Goal: Check status

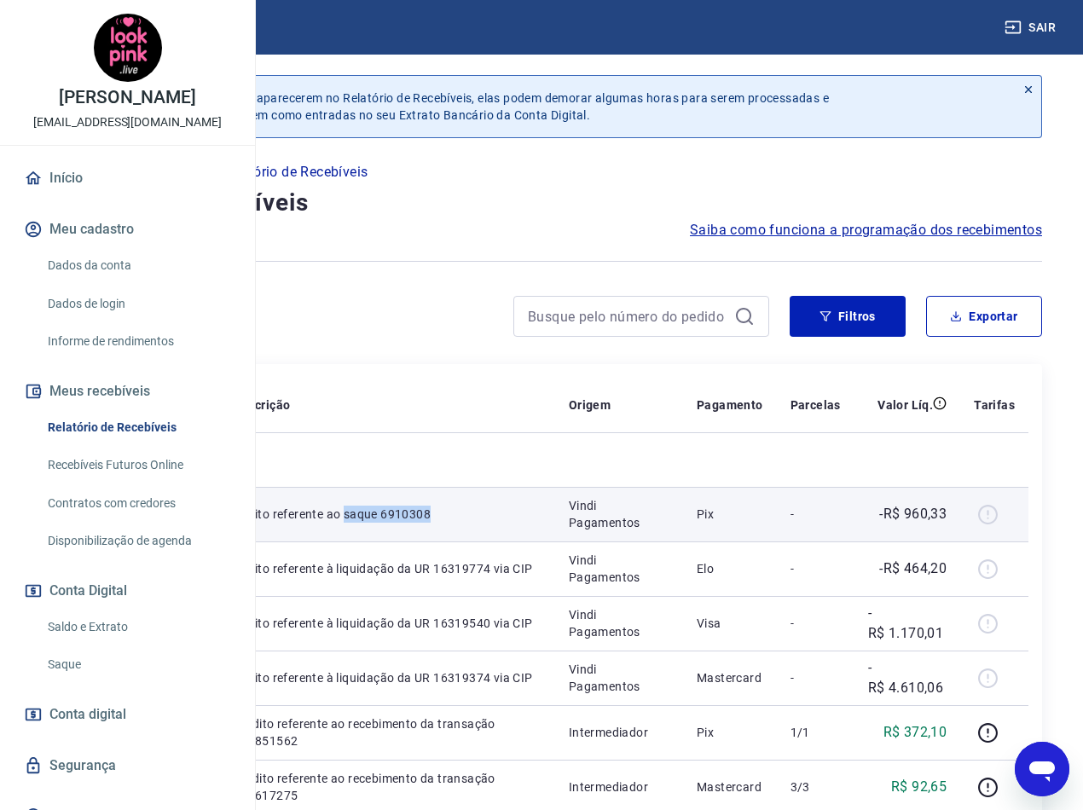
drag, startPoint x: 569, startPoint y: 547, endPoint x: 478, endPoint y: 545, distance: 91.3
click at [478, 542] on td "Débito referente ao saque 6910308" at bounding box center [387, 514] width 335 height 55
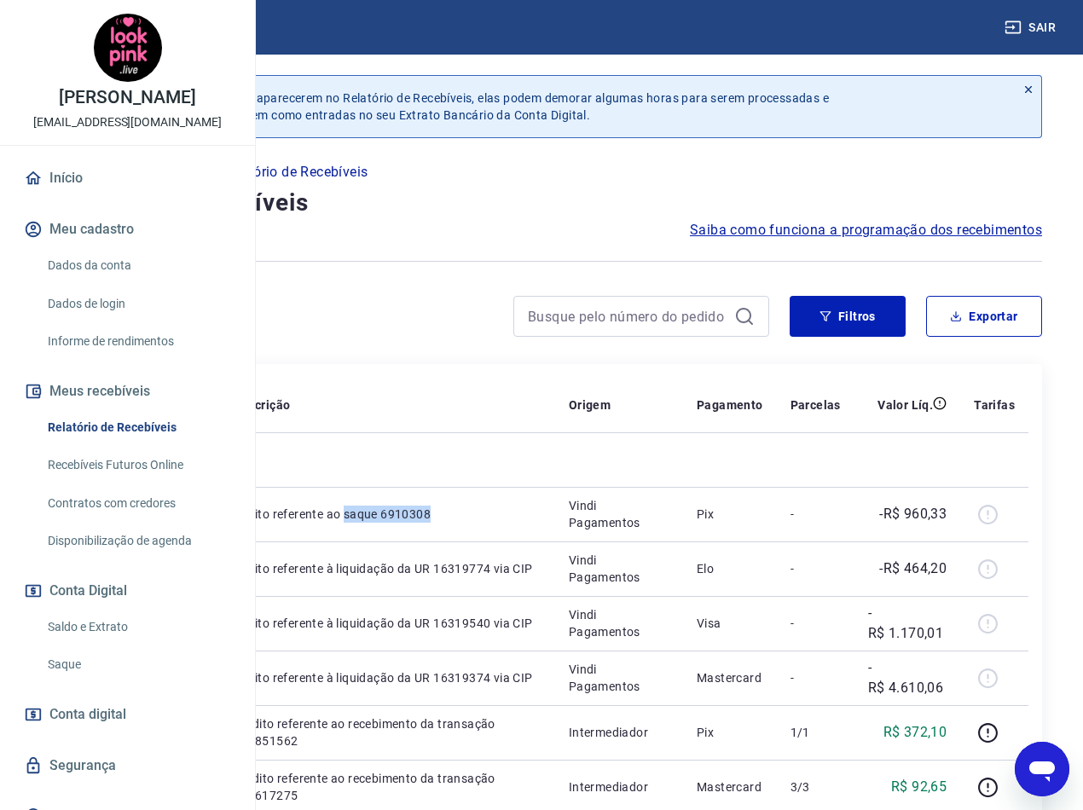
copy p "saque 6910308"
click at [412, 322] on div at bounding box center [405, 316] width 729 height 41
